Goal: Navigation & Orientation: Go to known website

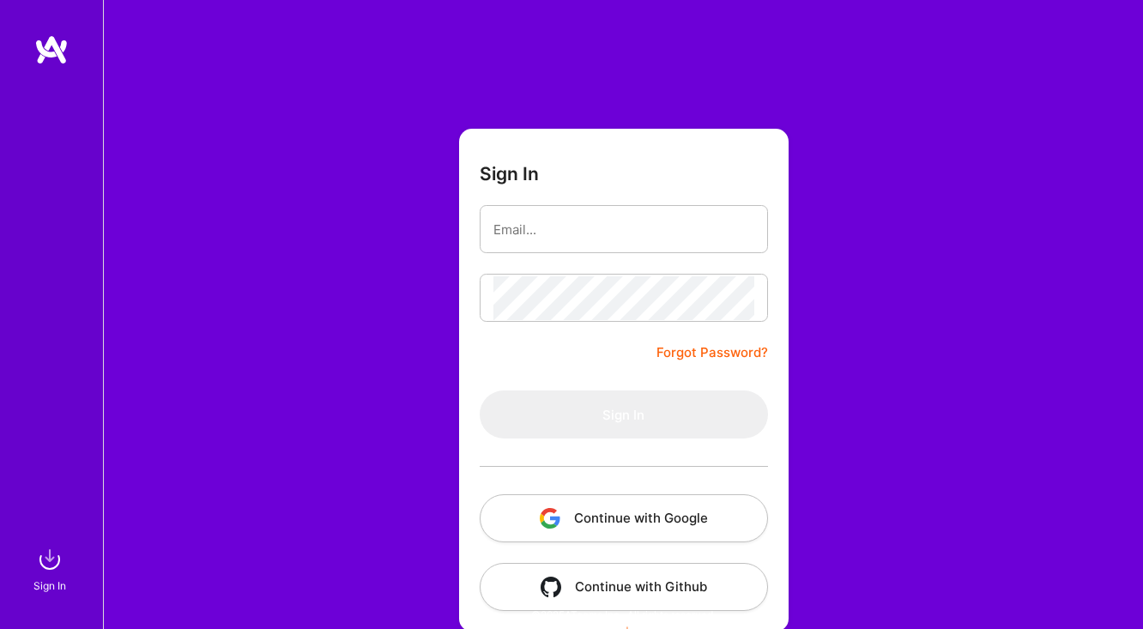
click at [581, 235] on input "email" at bounding box center [623, 230] width 261 height 44
click at [575, 505] on button "Continue with Google" at bounding box center [624, 518] width 288 height 48
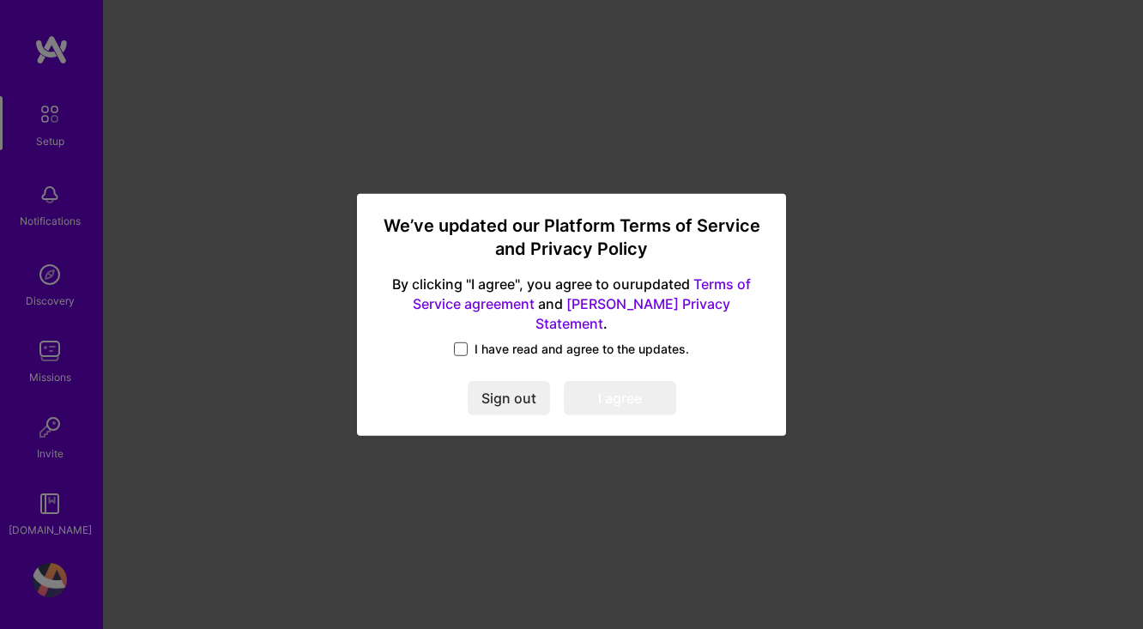
click at [454, 342] on span at bounding box center [461, 349] width 14 height 14
click at [0, 0] on input "I have read and agree to the updates." at bounding box center [0, 0] width 0 height 0
click at [616, 388] on button "I agree" at bounding box center [620, 398] width 112 height 34
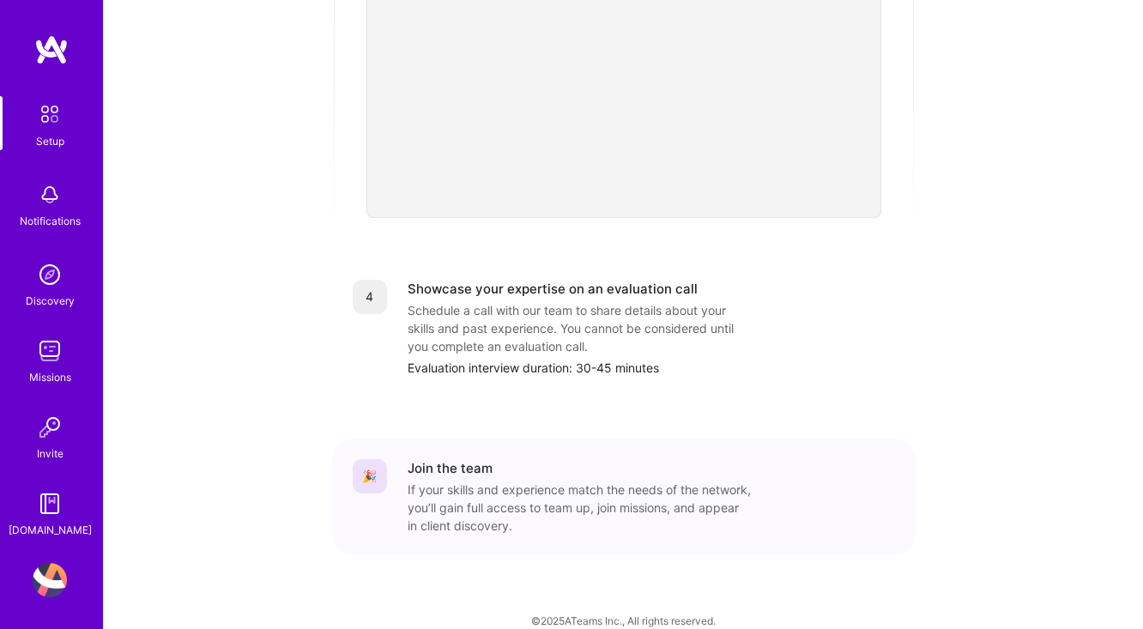
scroll to position [753, 0]
click at [40, 271] on img at bounding box center [50, 274] width 34 height 34
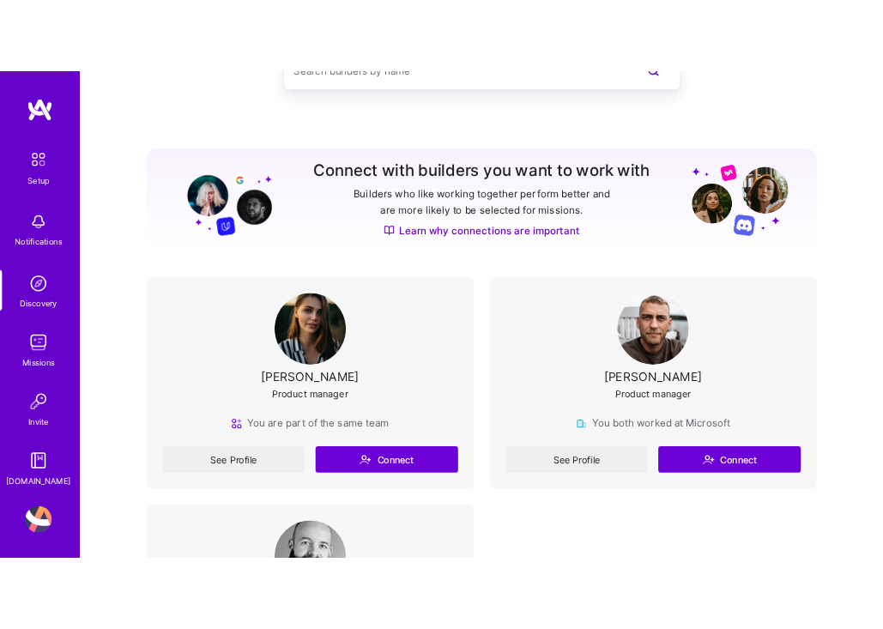
scroll to position [131, 0]
